Goal: Navigation & Orientation: Find specific page/section

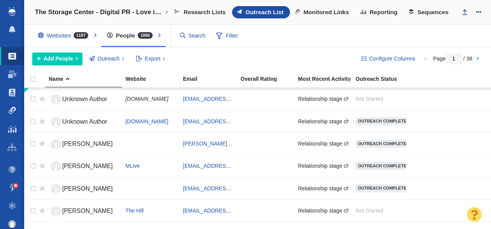
click at [11, 114] on span at bounding box center [12, 111] width 8 height 8
click at [14, 109] on span at bounding box center [12, 111] width 8 height 8
